Goal: Check status: Check status

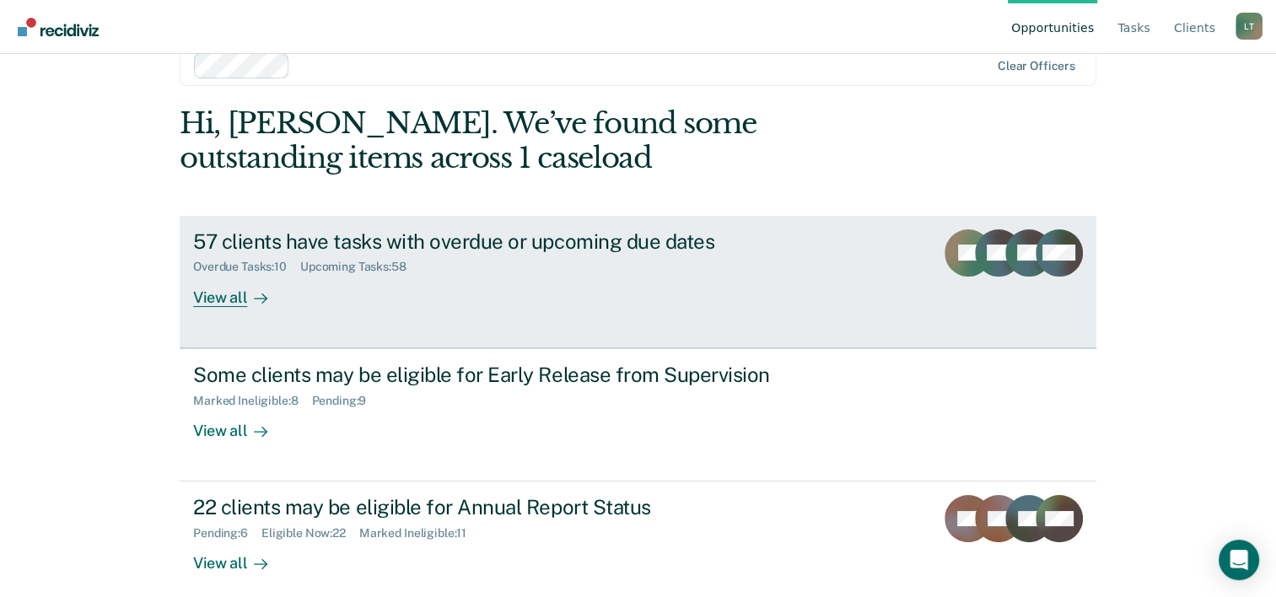
scroll to position [51, 0]
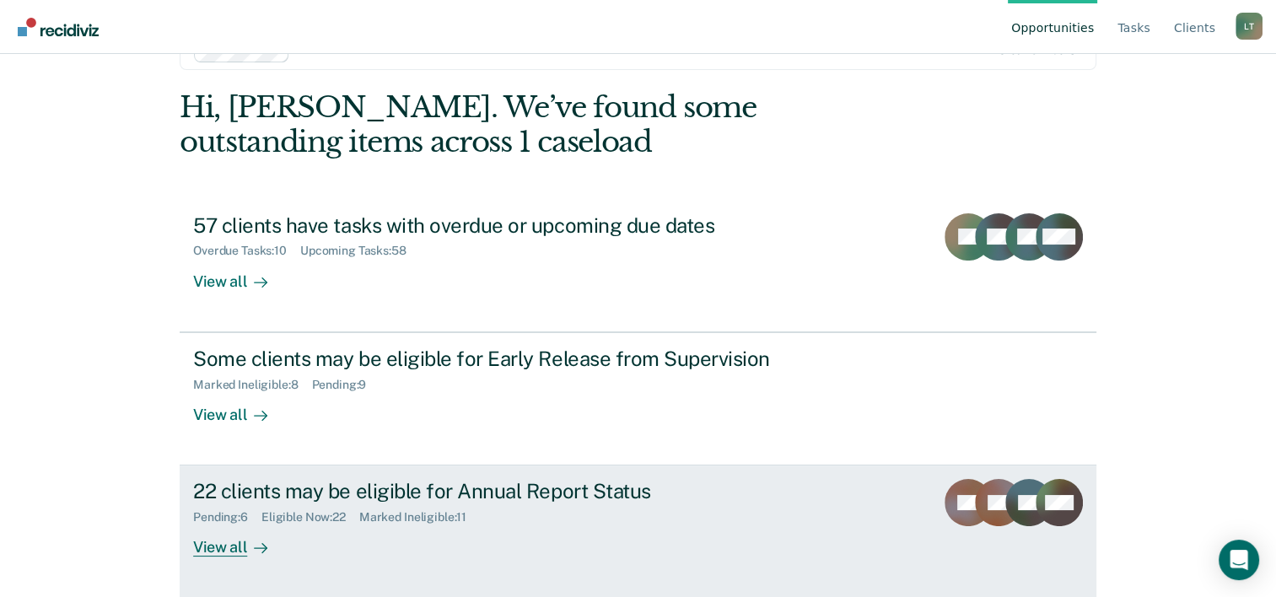
click at [349, 494] on div "22 clients may be eligible for Annual Report Status" at bounding box center [489, 491] width 592 height 24
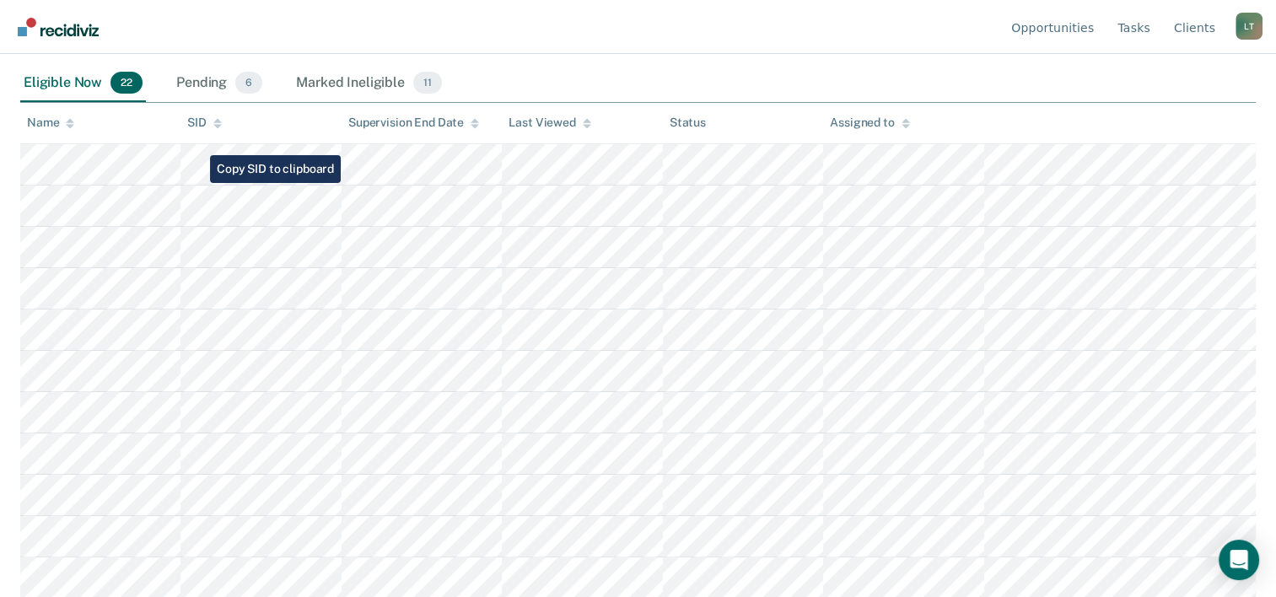
scroll to position [253, 0]
